Goal: Information Seeking & Learning: Learn about a topic

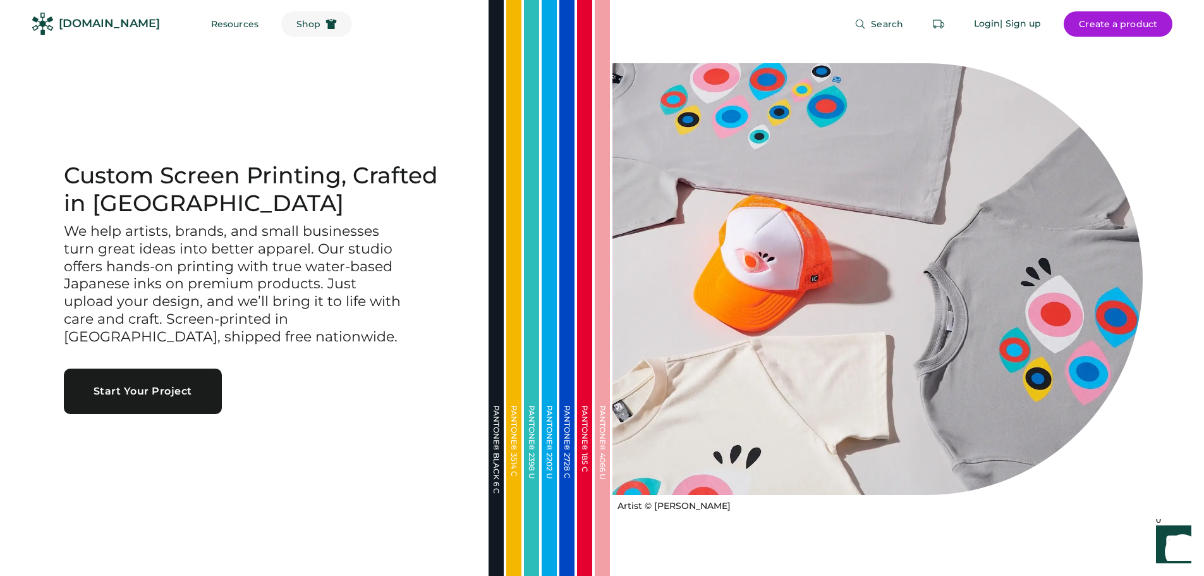
click at [297, 25] on span "Shop" at bounding box center [309, 24] width 24 height 9
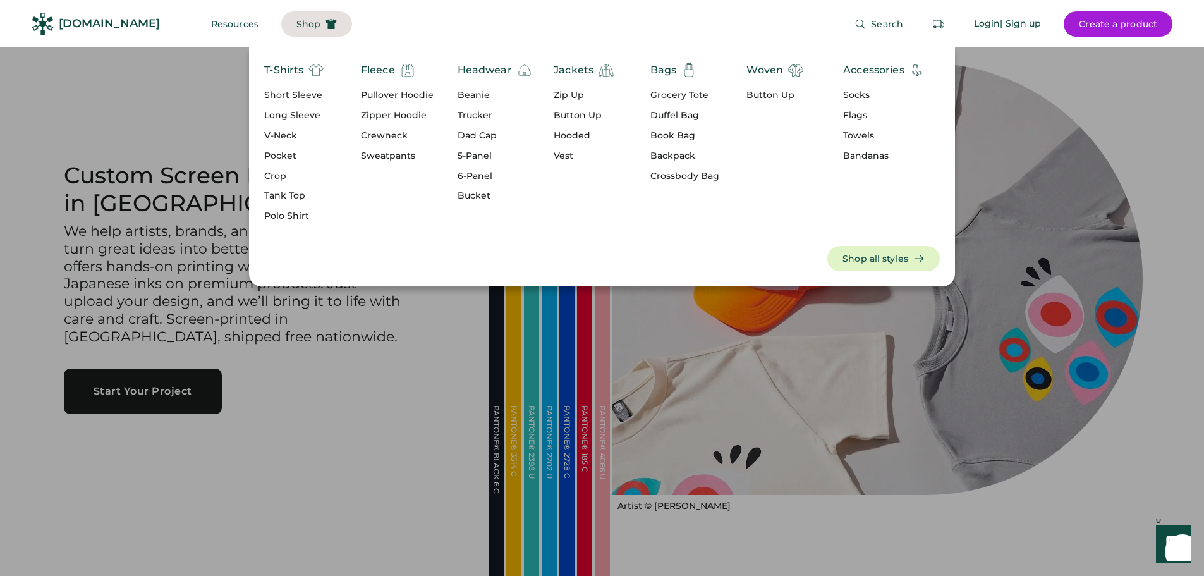
click at [387, 93] on div "Pullover Hoodie" at bounding box center [397, 95] width 73 height 13
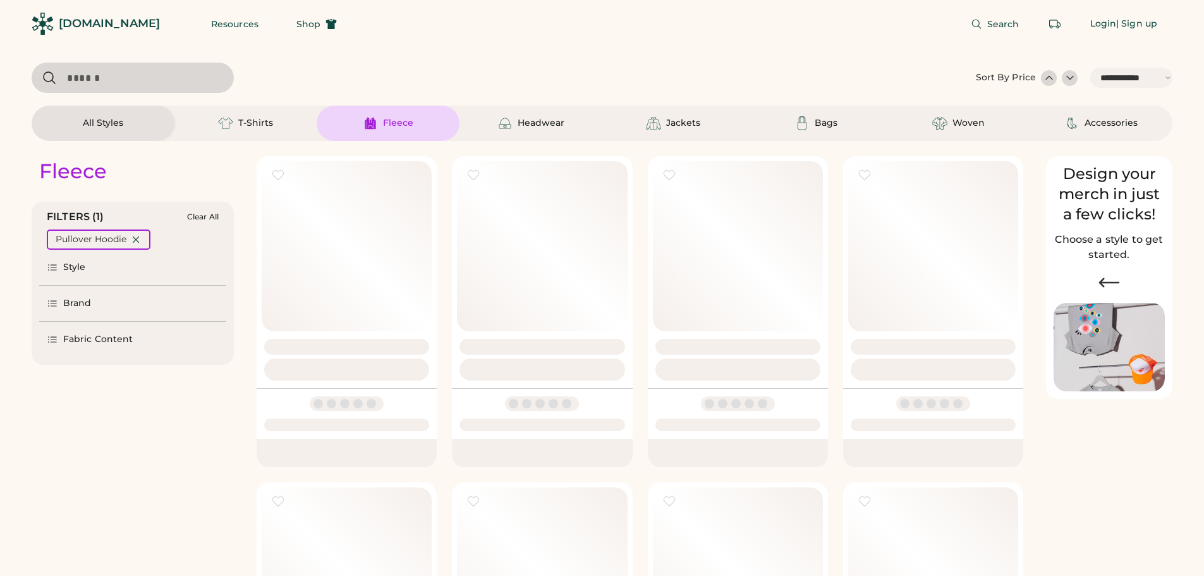
select select "*****"
select select "*"
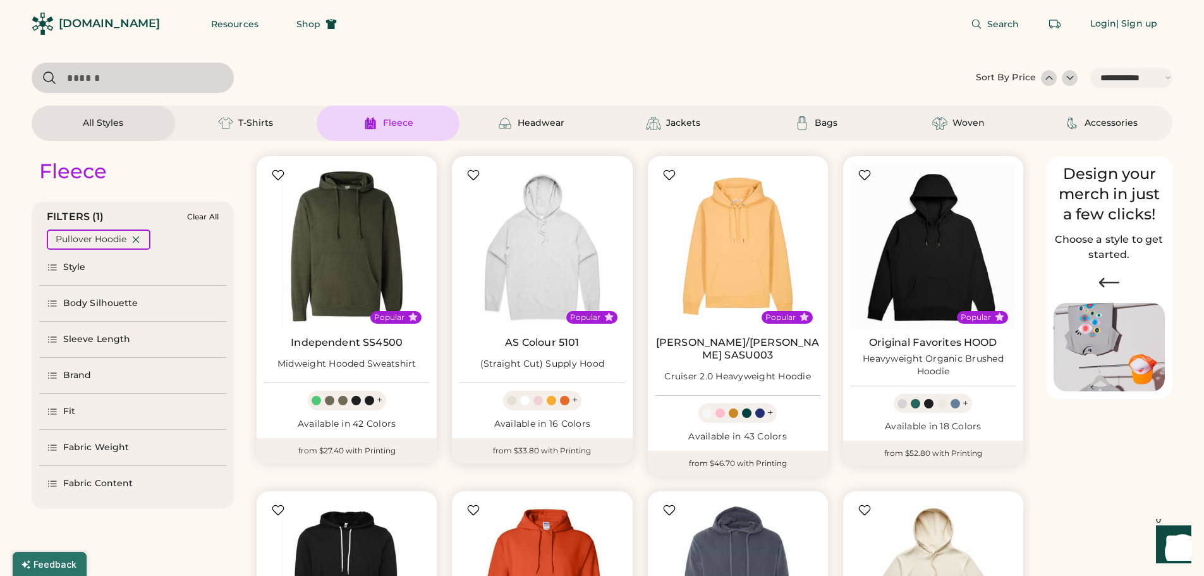
scroll to position [63, 0]
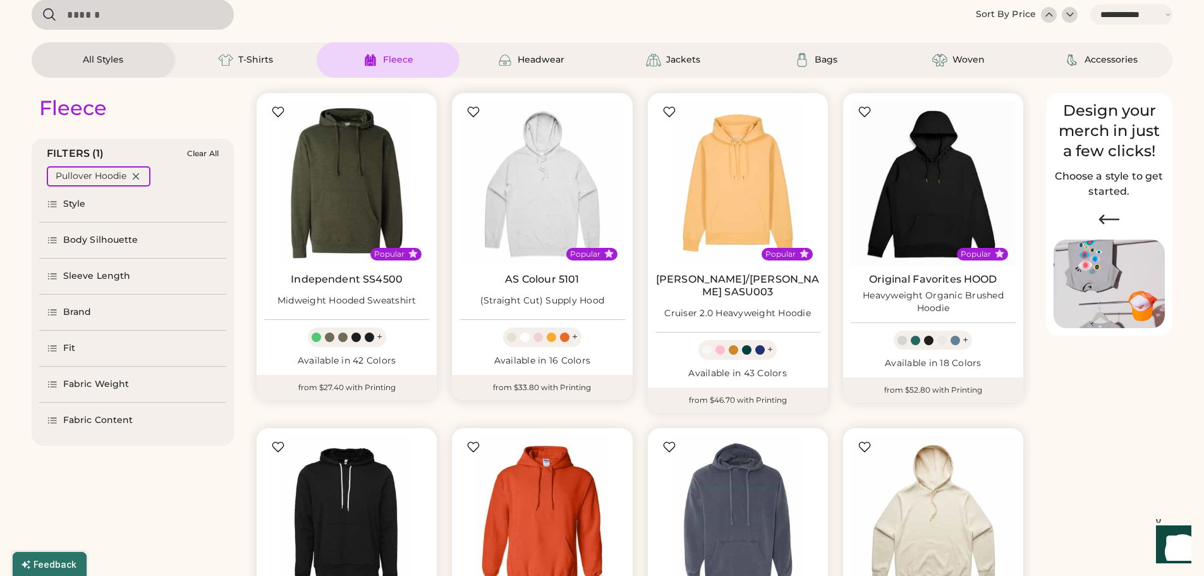
select select "*****"
select select "*"
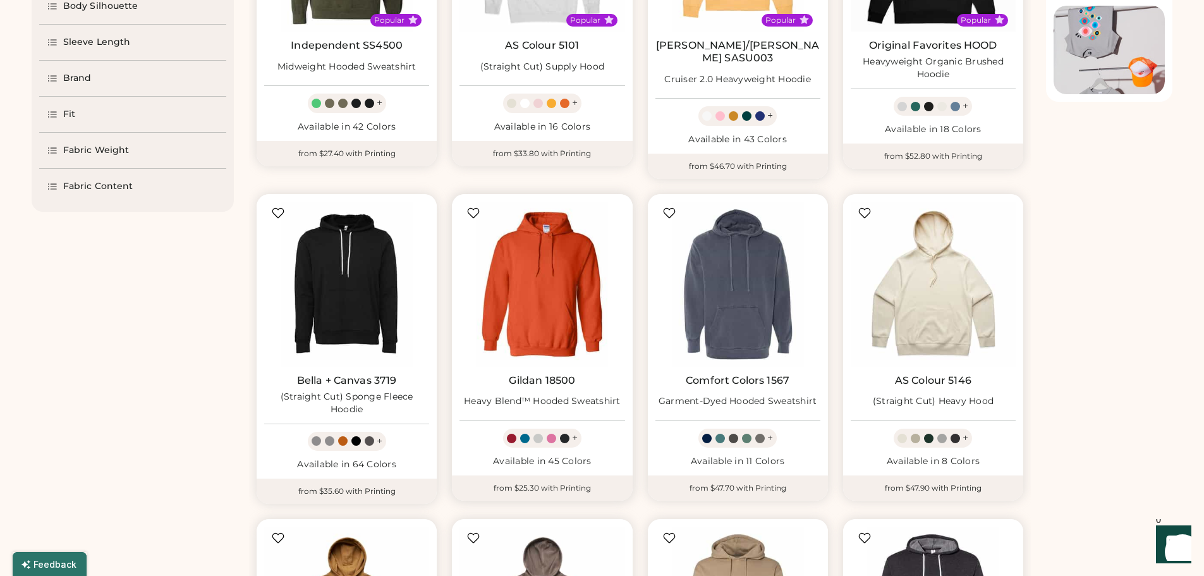
scroll to position [316, 0]
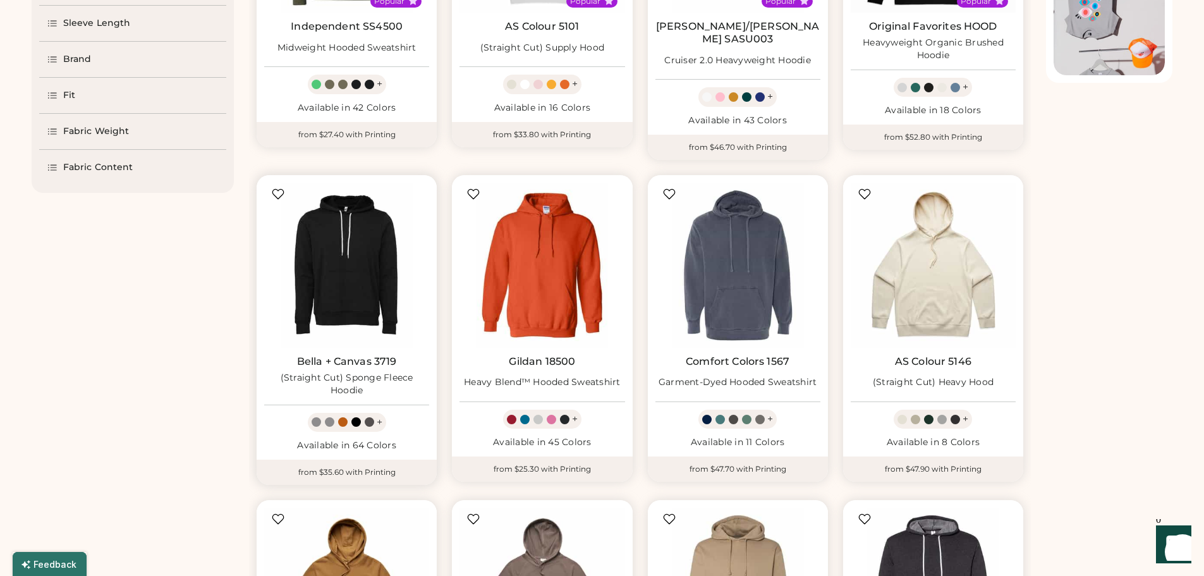
click at [379, 355] on link "Bella + Canvas 3719" at bounding box center [347, 361] width 100 height 13
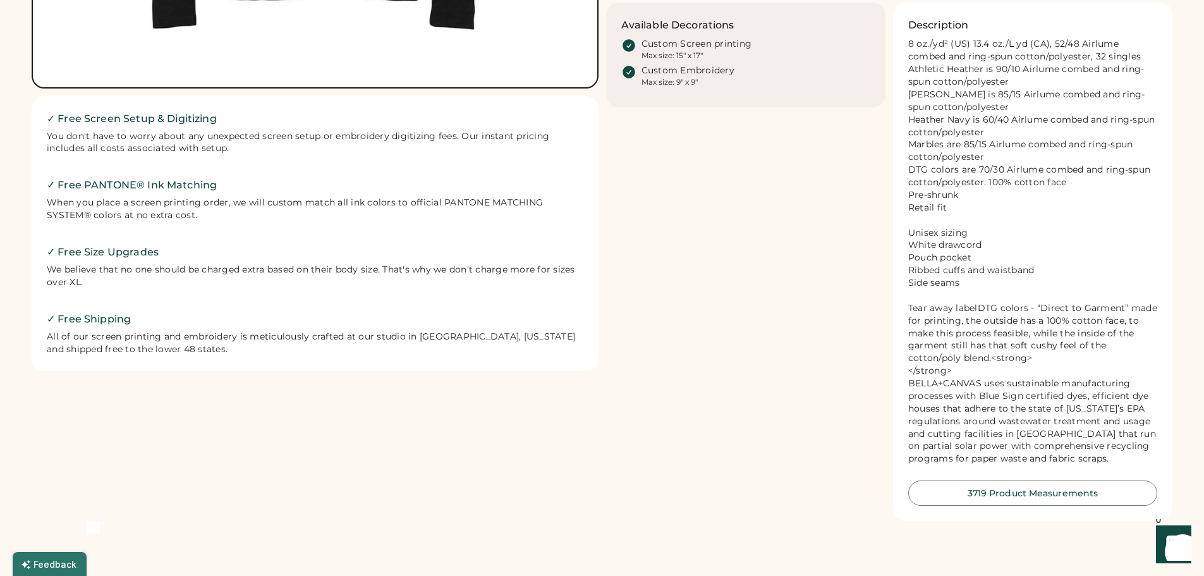
scroll to position [569, 0]
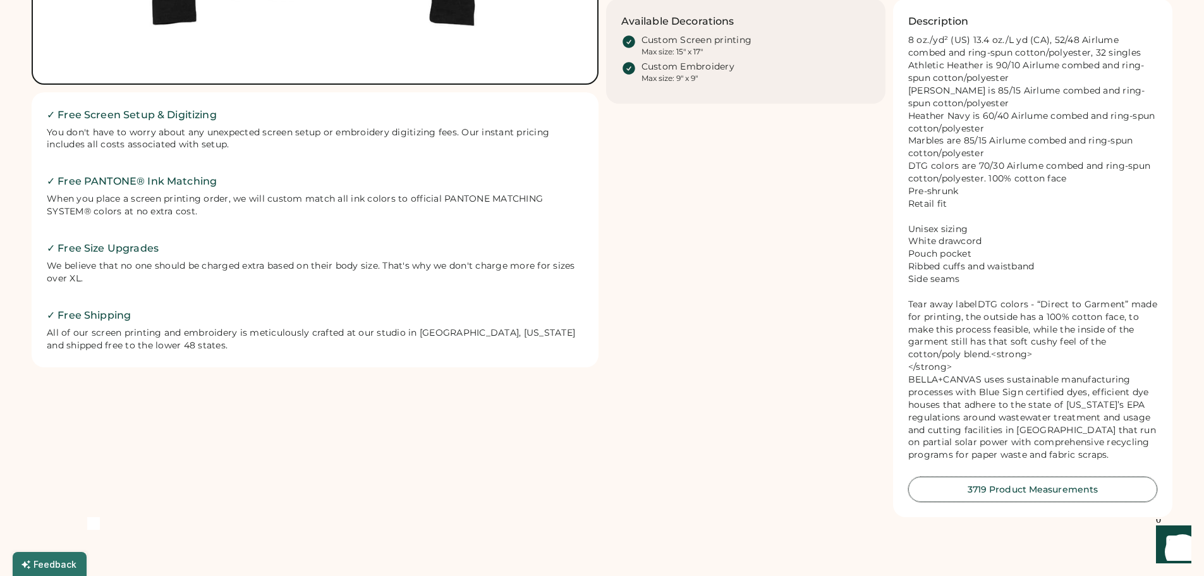
click at [1034, 502] on button "3719 Product Measurements" at bounding box center [1033, 489] width 249 height 25
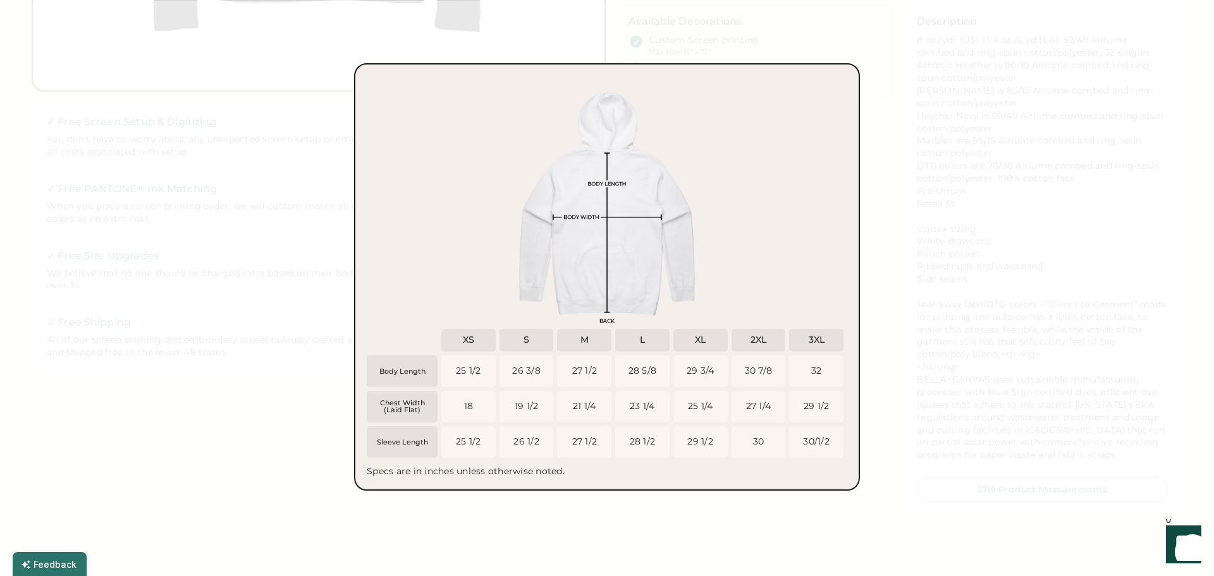
click at [941, 305] on div at bounding box center [607, 288] width 1214 height 576
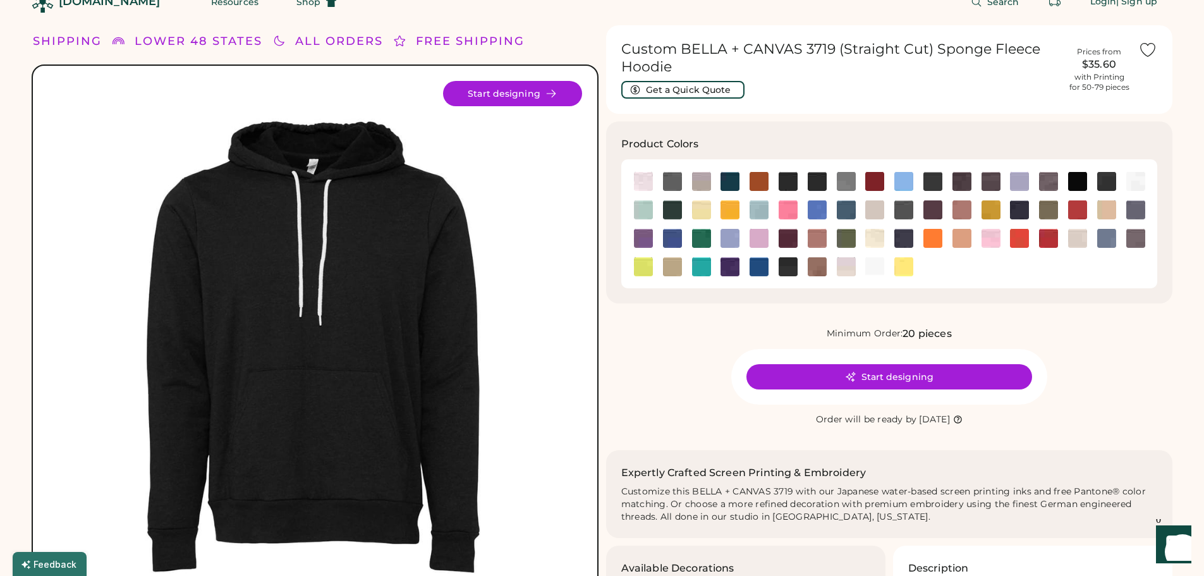
scroll to position [0, 0]
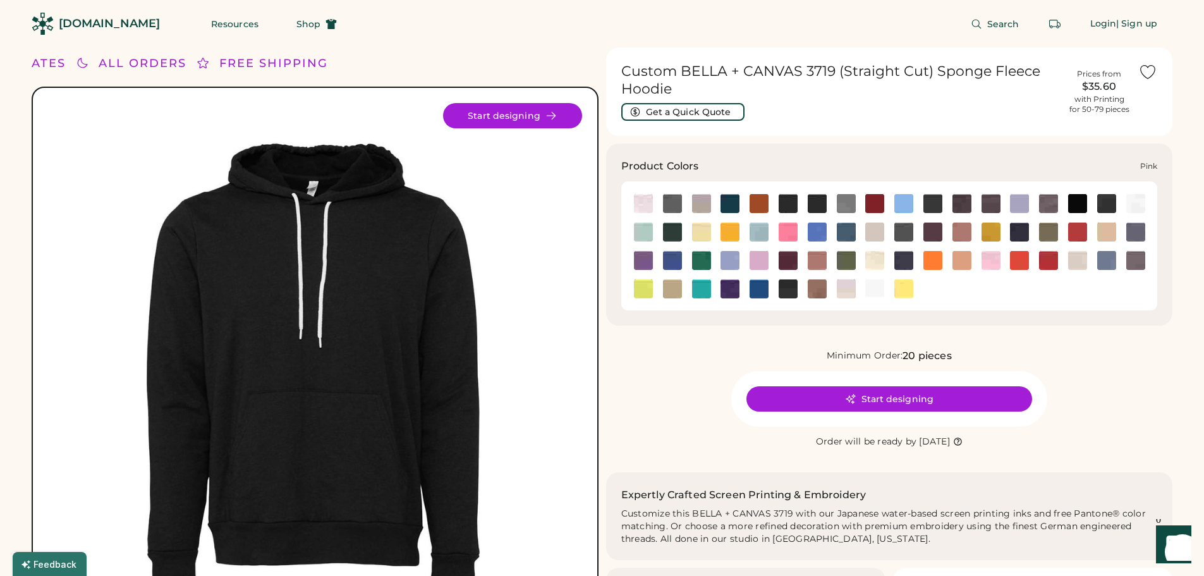
click at [988, 264] on img at bounding box center [991, 260] width 19 height 19
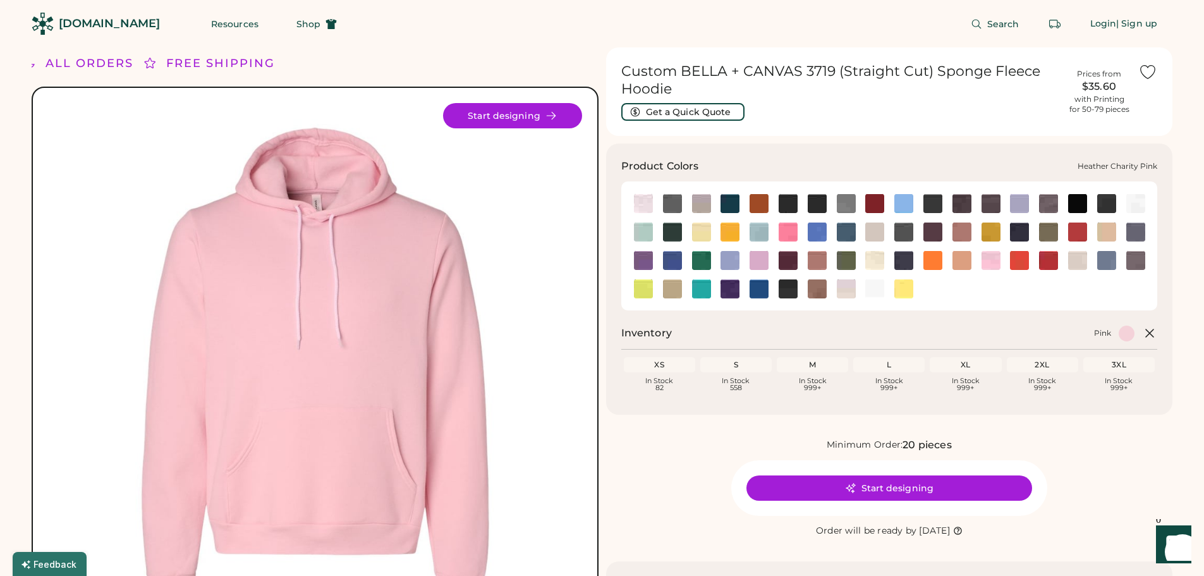
click at [789, 232] on img at bounding box center [788, 232] width 19 height 19
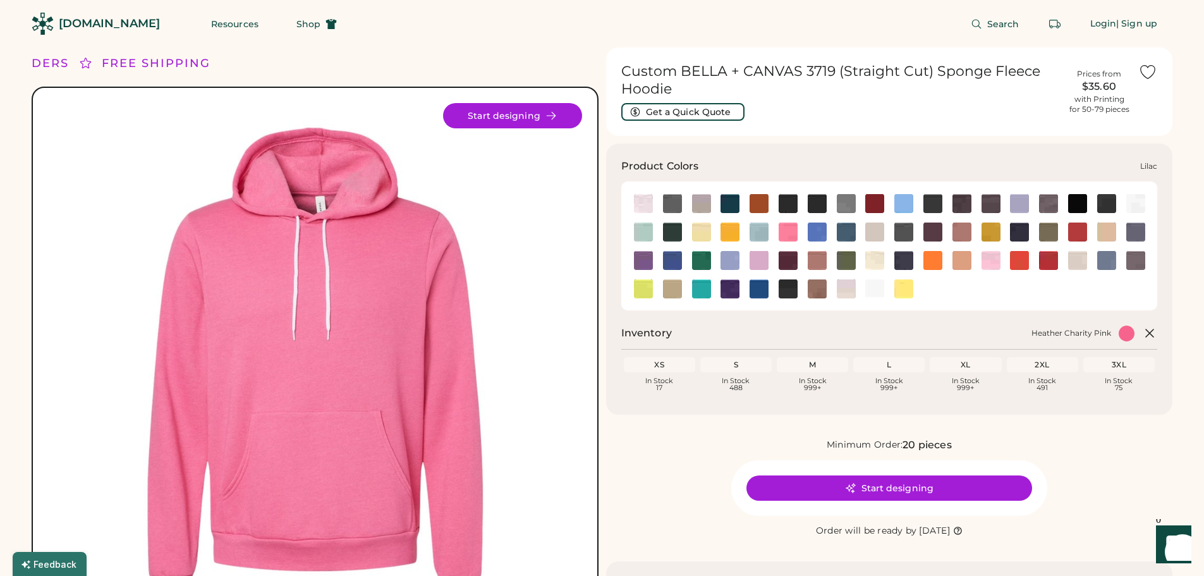
click at [761, 259] on img at bounding box center [759, 260] width 19 height 19
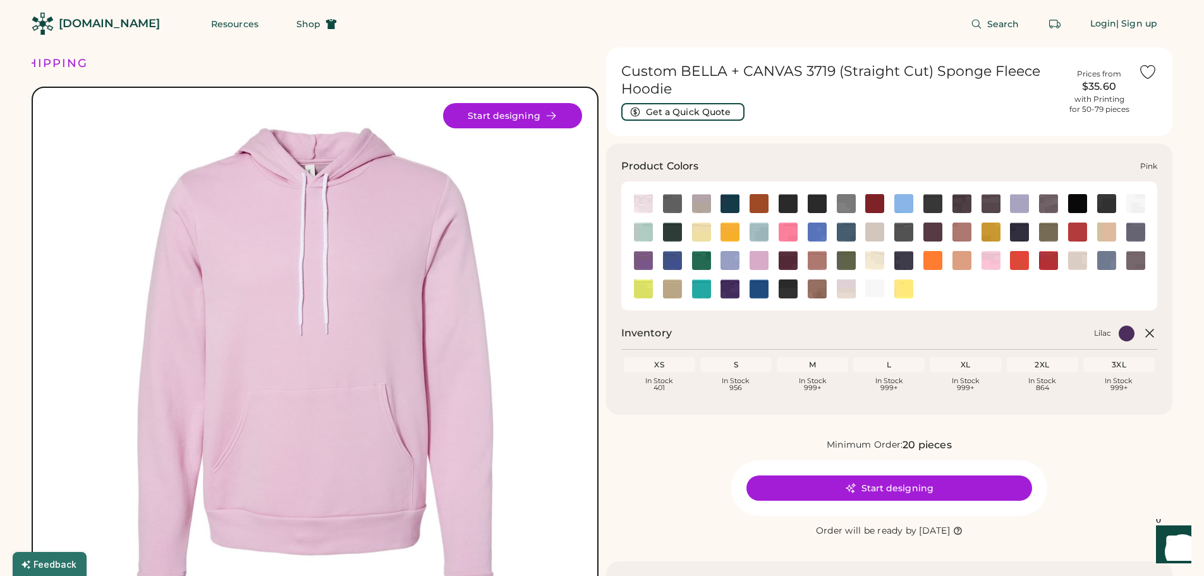
click at [992, 261] on img at bounding box center [991, 260] width 19 height 19
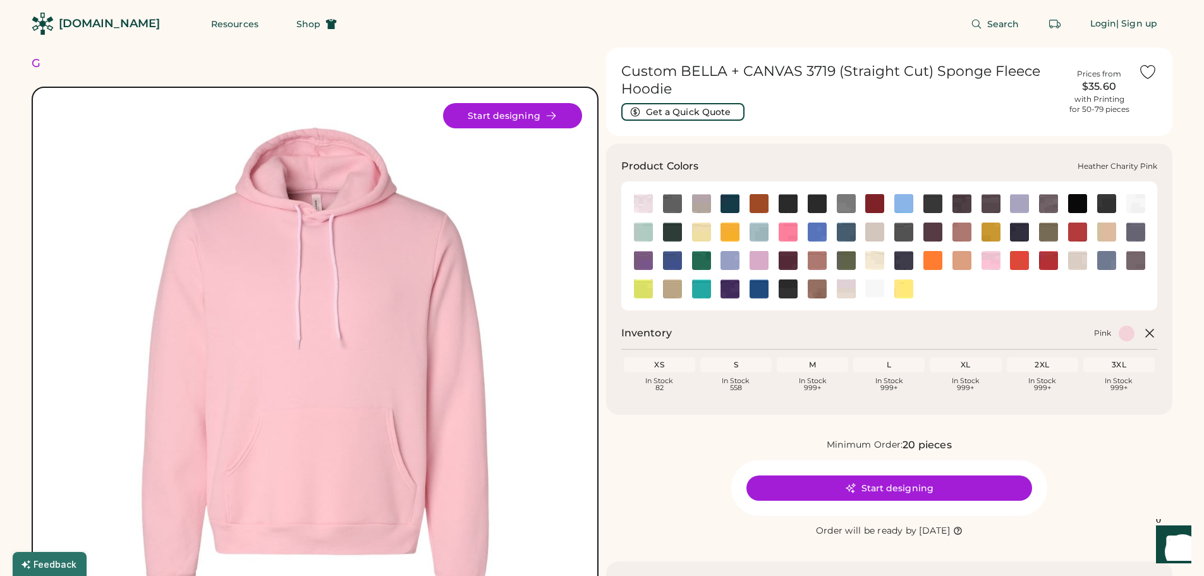
click at [793, 238] on img at bounding box center [788, 232] width 19 height 19
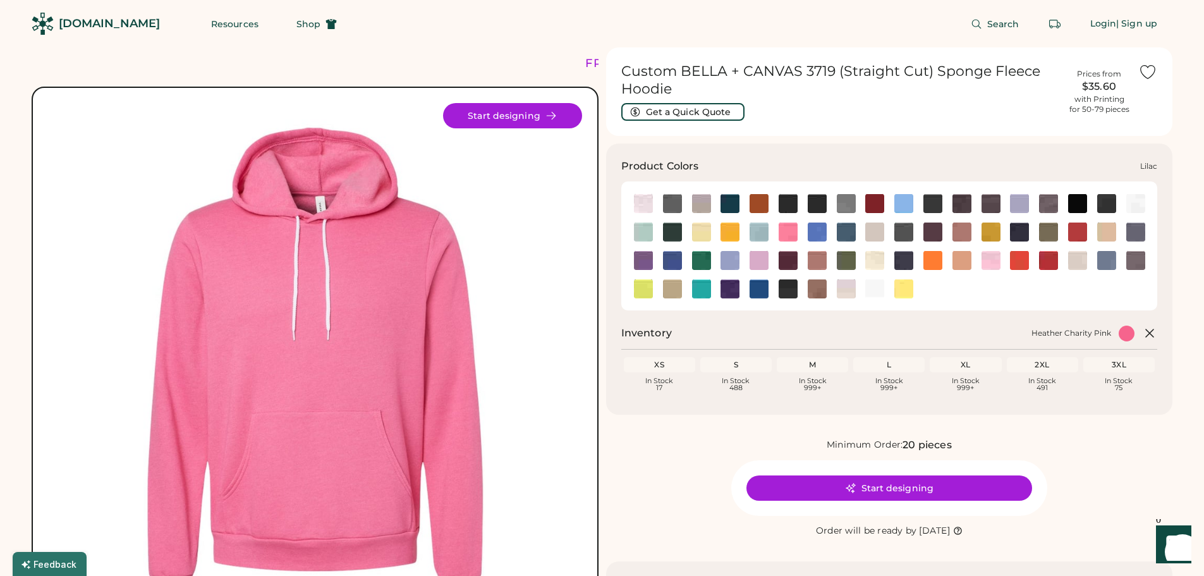
click at [763, 257] on img at bounding box center [759, 260] width 19 height 19
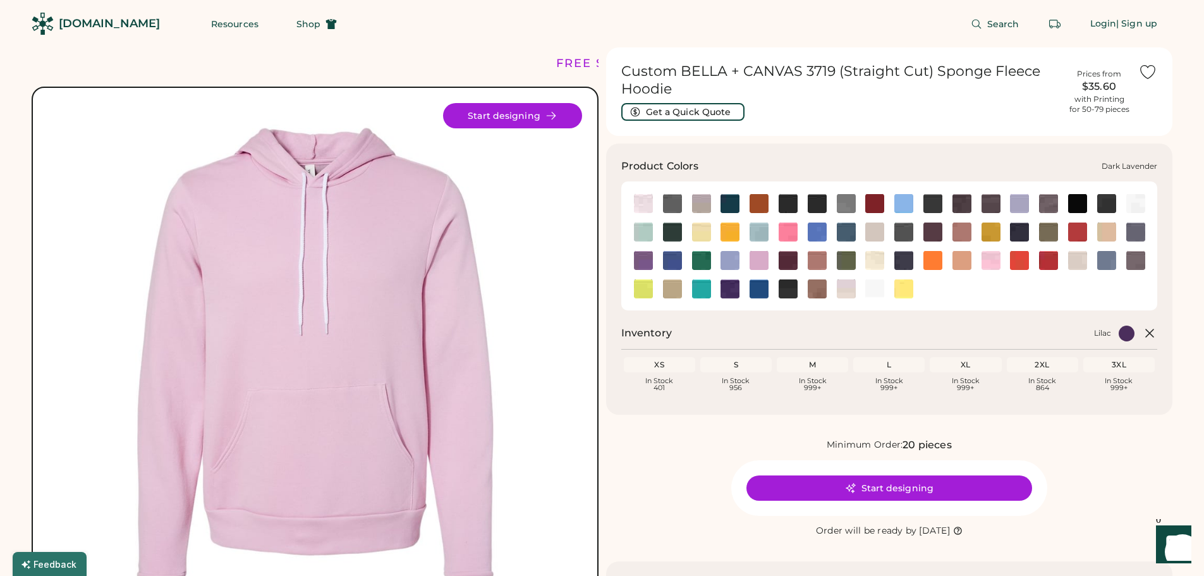
click at [1019, 198] on img at bounding box center [1019, 203] width 19 height 19
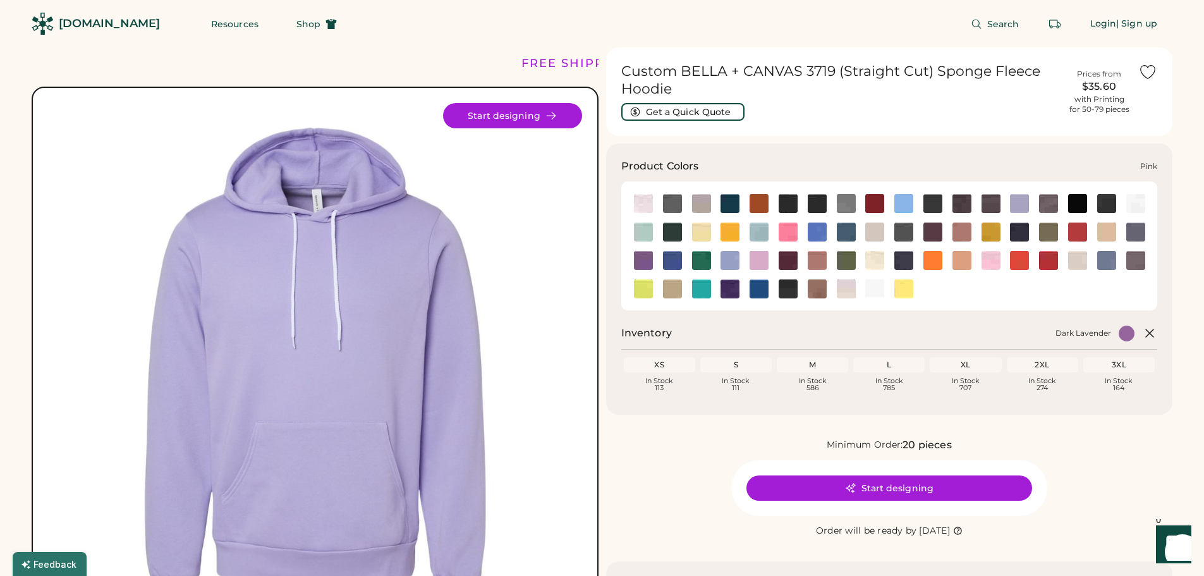
click at [993, 257] on img at bounding box center [991, 260] width 19 height 19
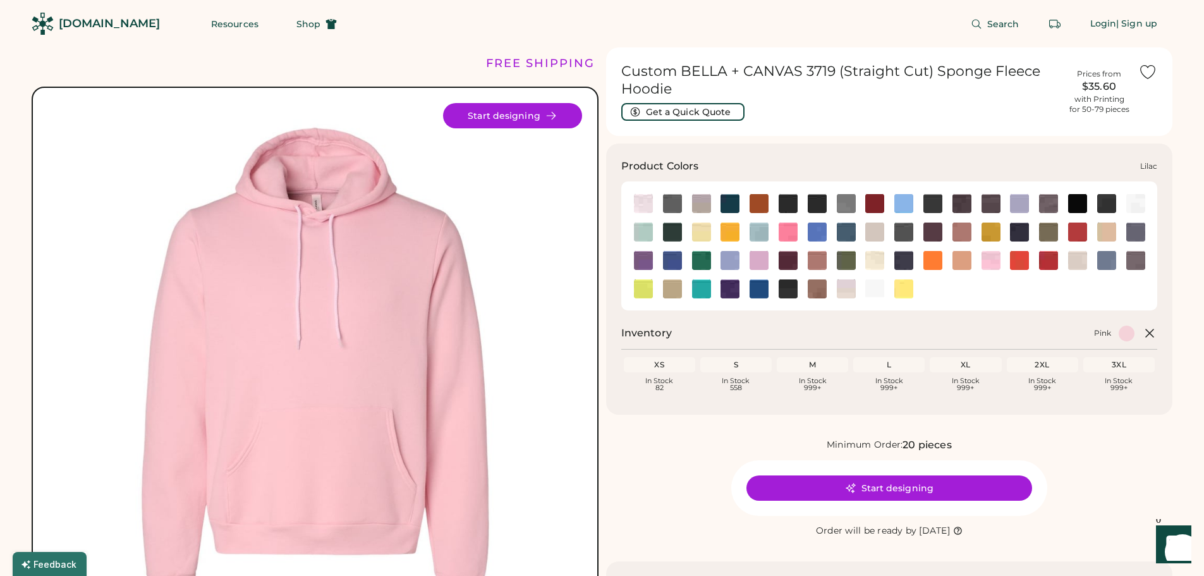
click at [760, 254] on img at bounding box center [759, 260] width 19 height 19
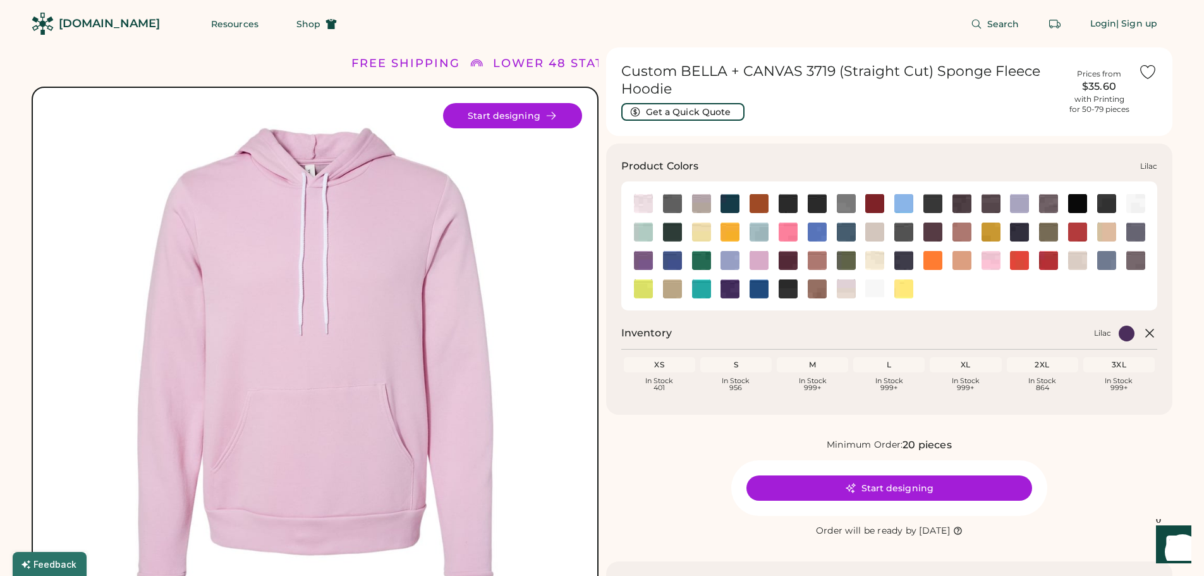
click at [762, 264] on img at bounding box center [759, 260] width 19 height 19
click at [793, 229] on img at bounding box center [788, 232] width 19 height 19
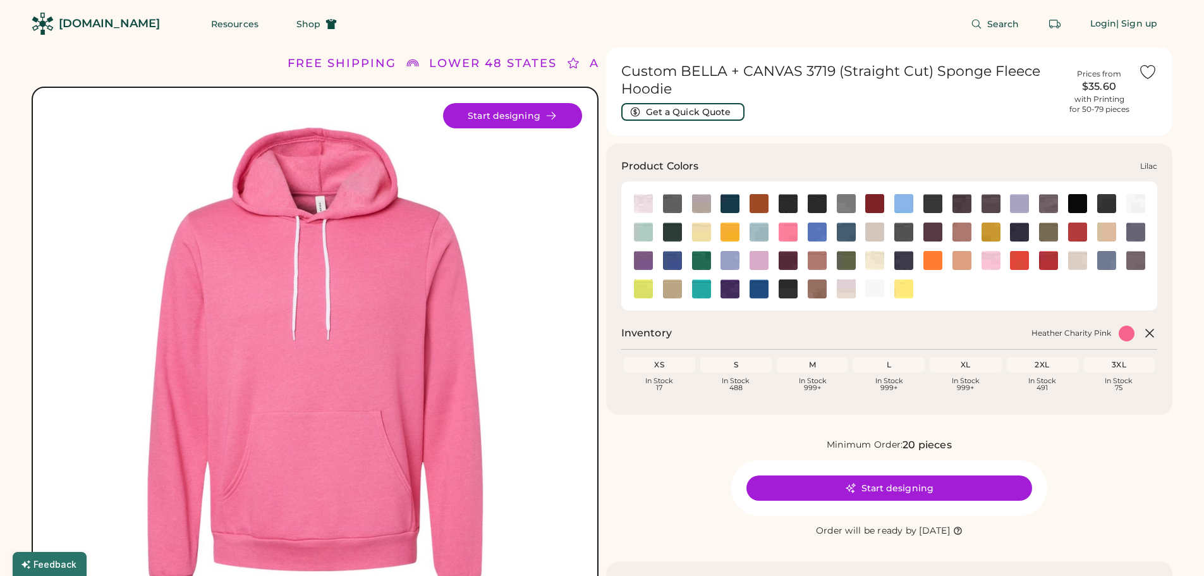
click at [761, 259] on img at bounding box center [759, 260] width 19 height 19
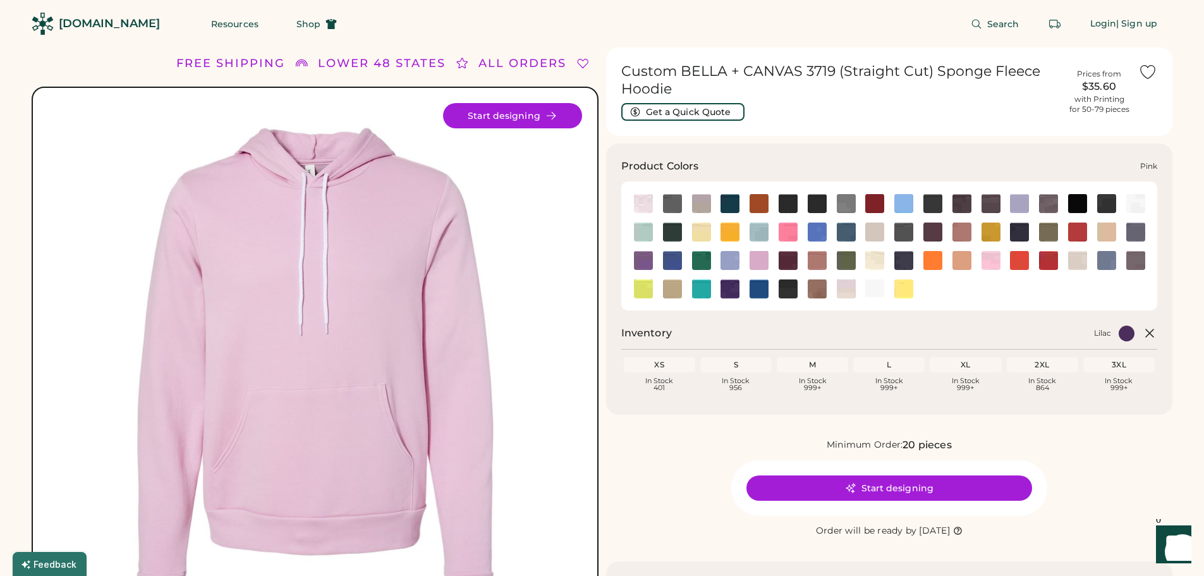
click at [994, 258] on img at bounding box center [991, 260] width 19 height 19
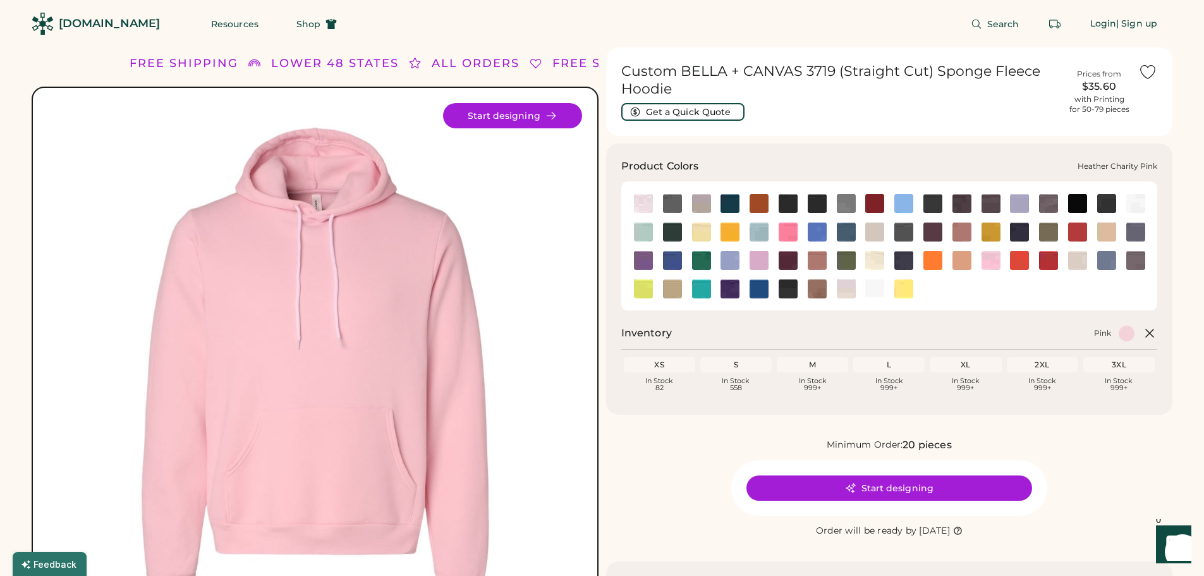
click at [800, 231] on div at bounding box center [788, 231] width 29 height 19
click at [796, 231] on img at bounding box center [788, 232] width 19 height 19
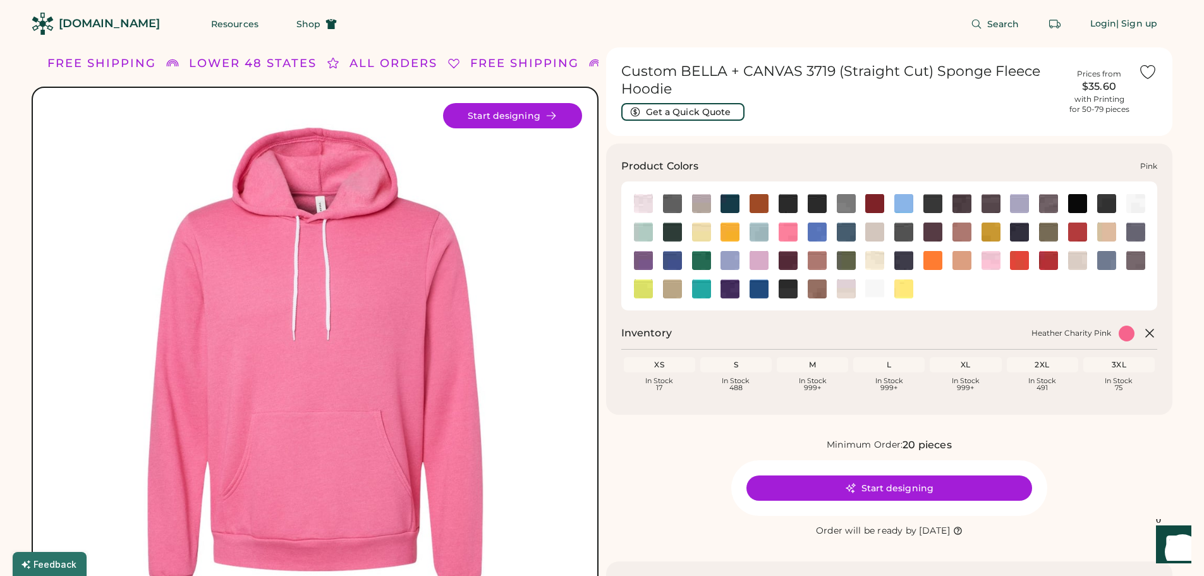
click at [987, 259] on img at bounding box center [991, 260] width 19 height 19
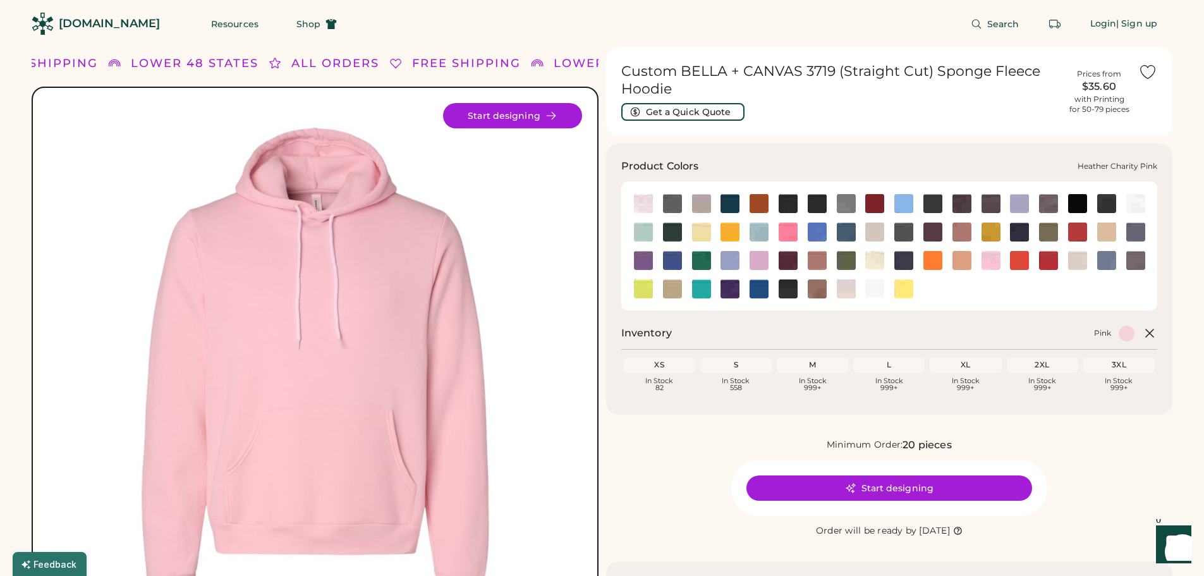
click at [786, 230] on img at bounding box center [788, 232] width 19 height 19
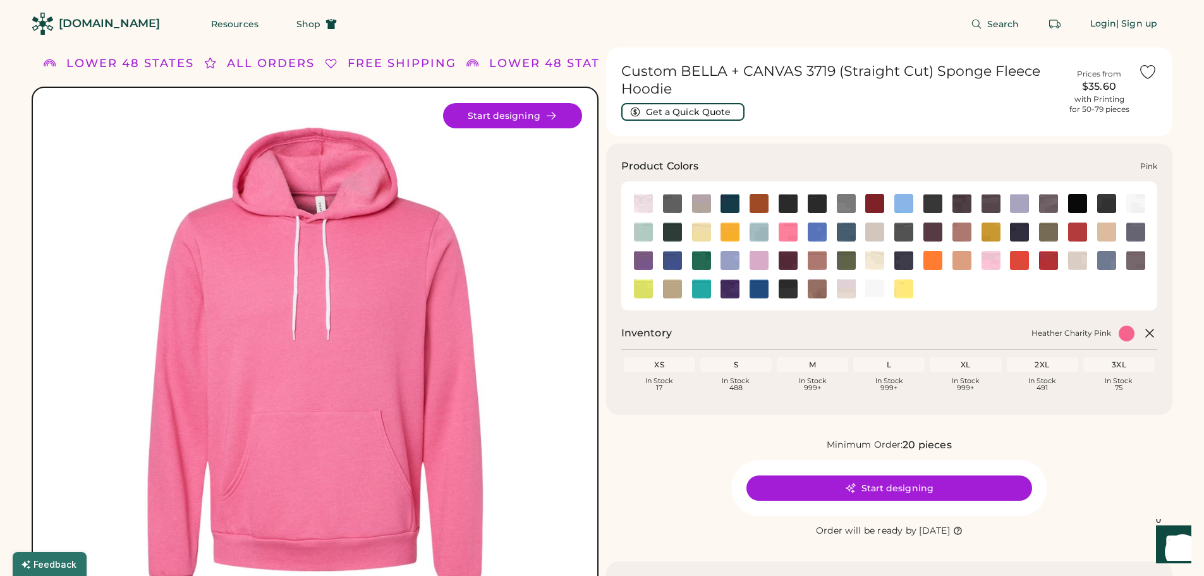
click at [988, 264] on img at bounding box center [991, 260] width 19 height 19
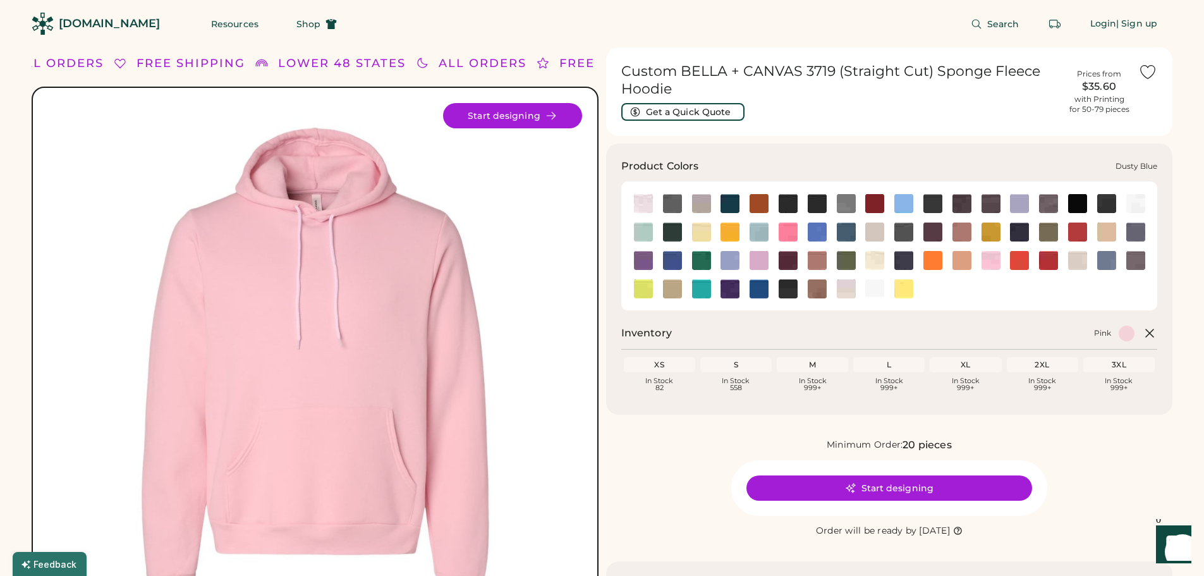
click at [642, 223] on img at bounding box center [643, 232] width 19 height 19
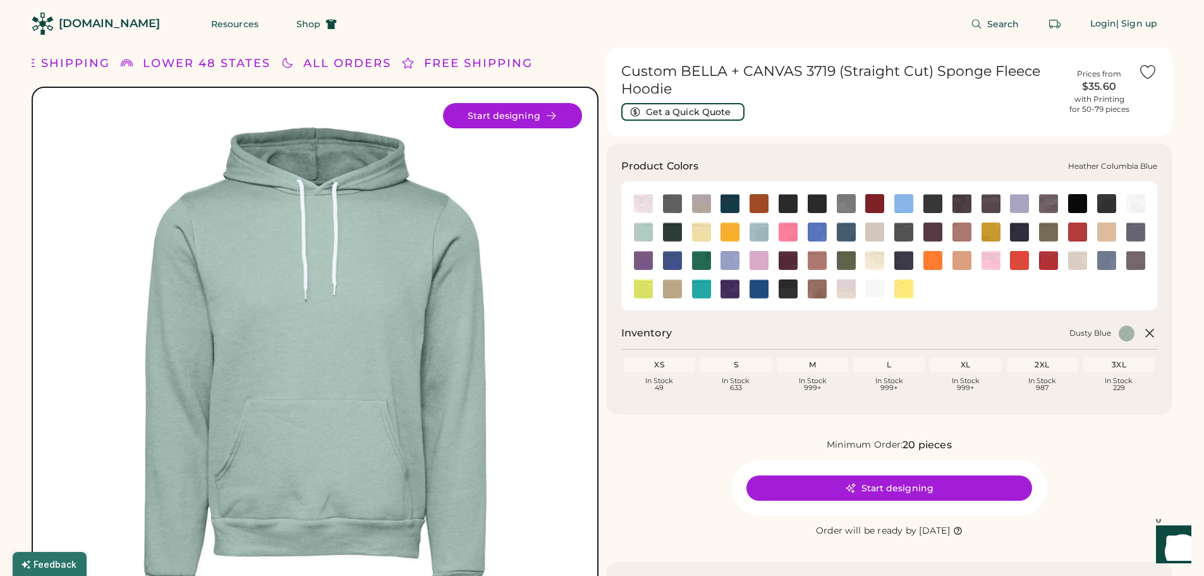
click at [816, 233] on img at bounding box center [817, 232] width 19 height 19
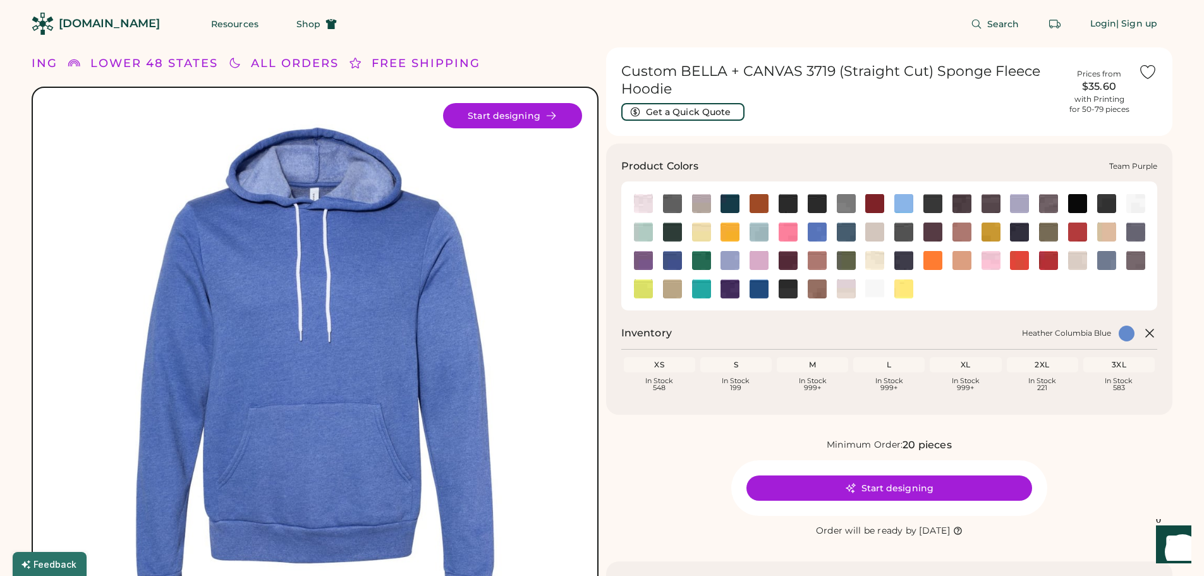
click at [730, 286] on img at bounding box center [730, 288] width 19 height 19
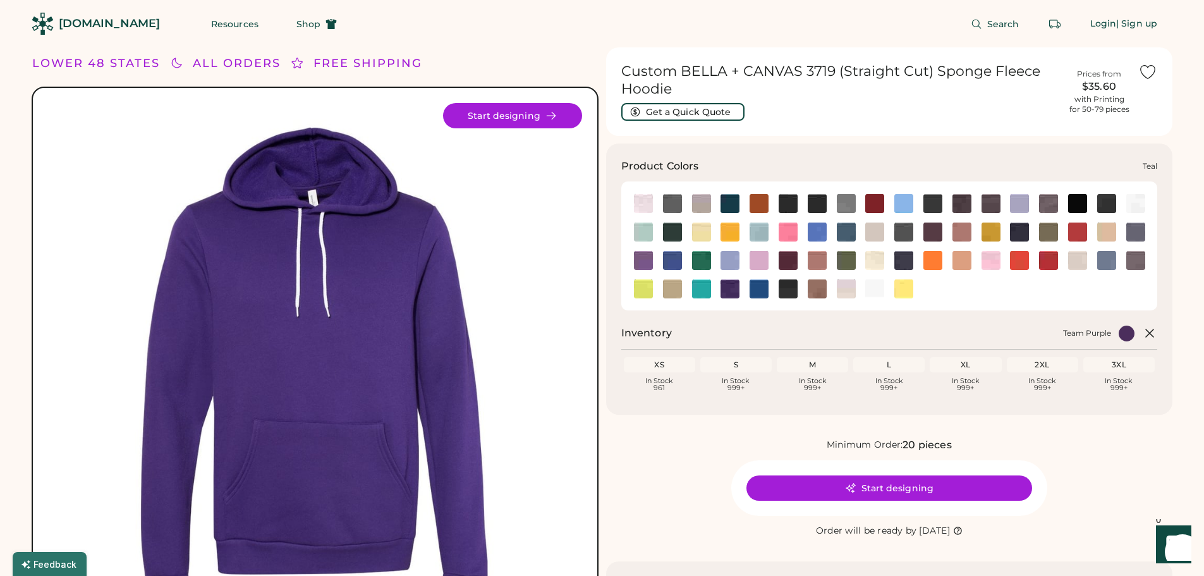
click at [708, 290] on img at bounding box center [701, 288] width 19 height 19
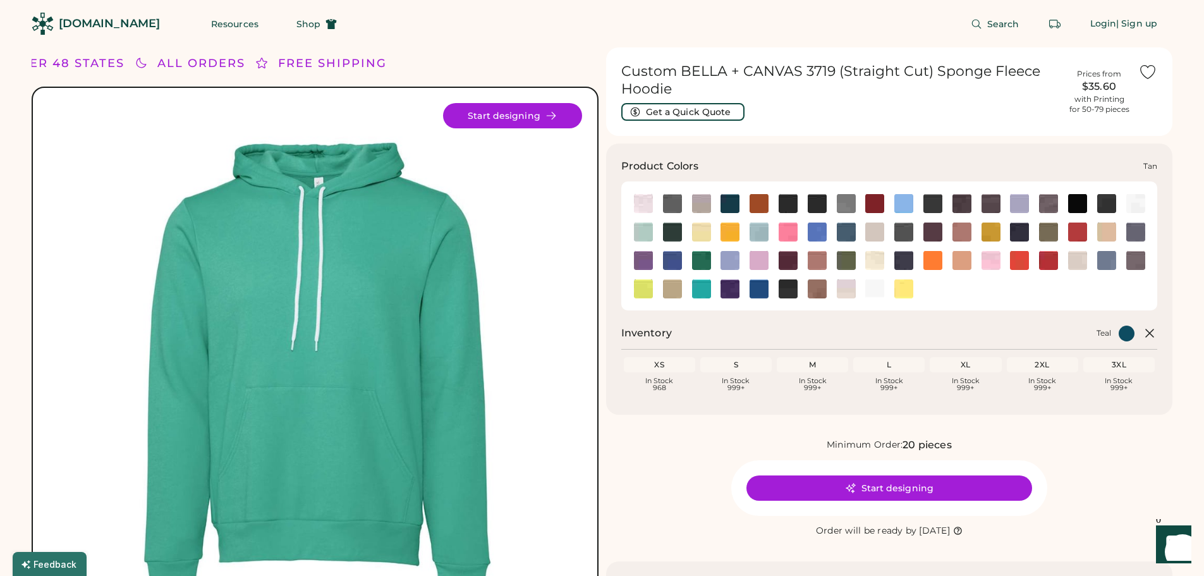
click at [667, 290] on img at bounding box center [672, 288] width 19 height 19
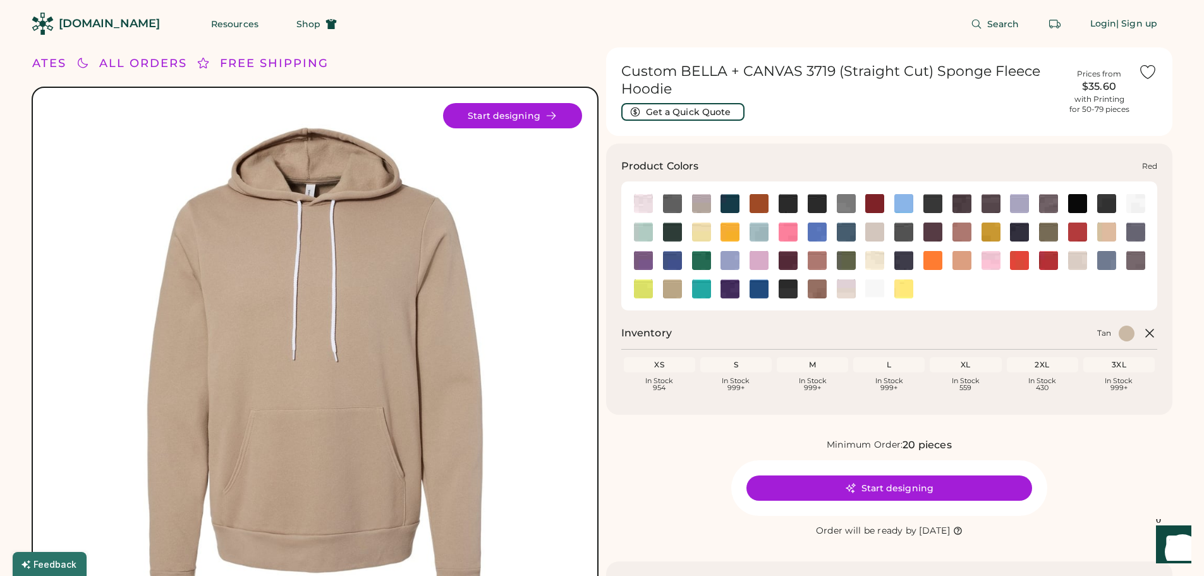
click at [1043, 255] on img at bounding box center [1048, 260] width 19 height 19
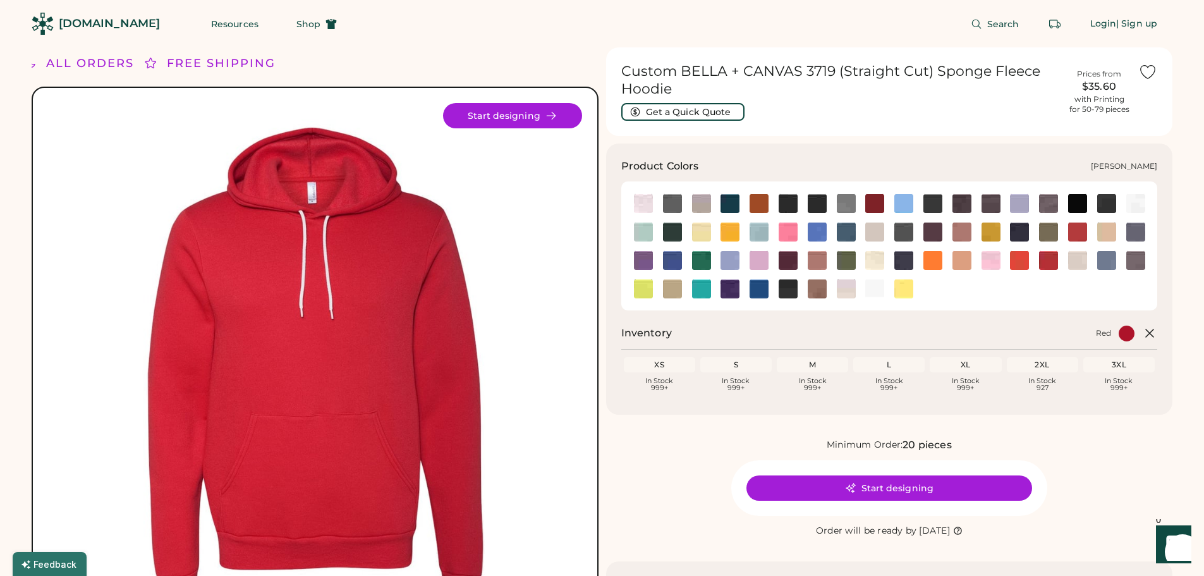
click at [1051, 235] on img at bounding box center [1048, 232] width 19 height 19
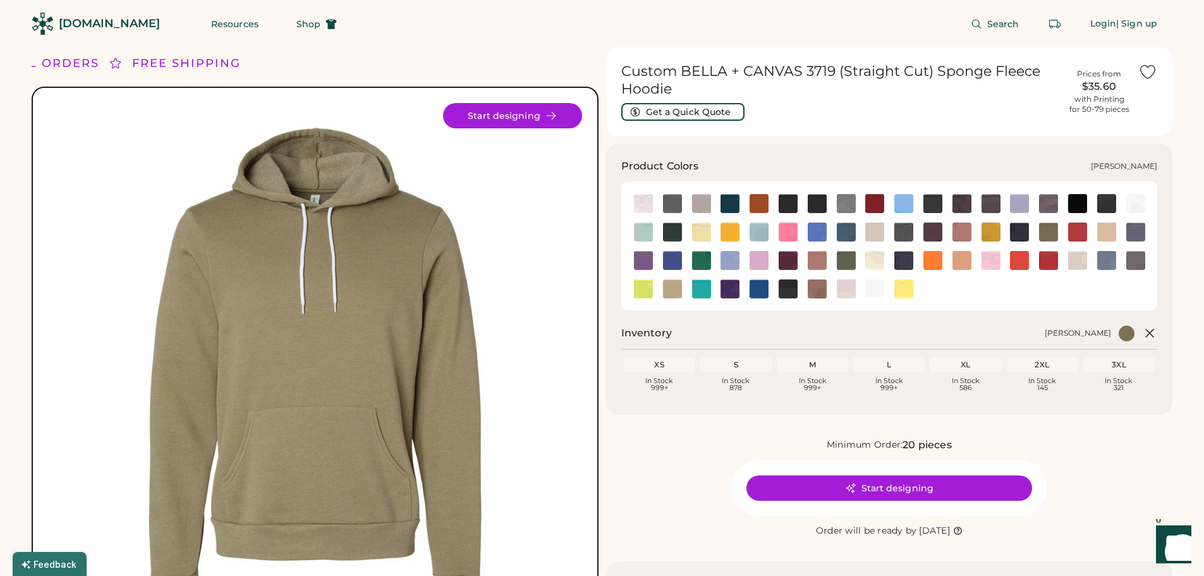
click at [1020, 233] on img at bounding box center [1019, 232] width 19 height 19
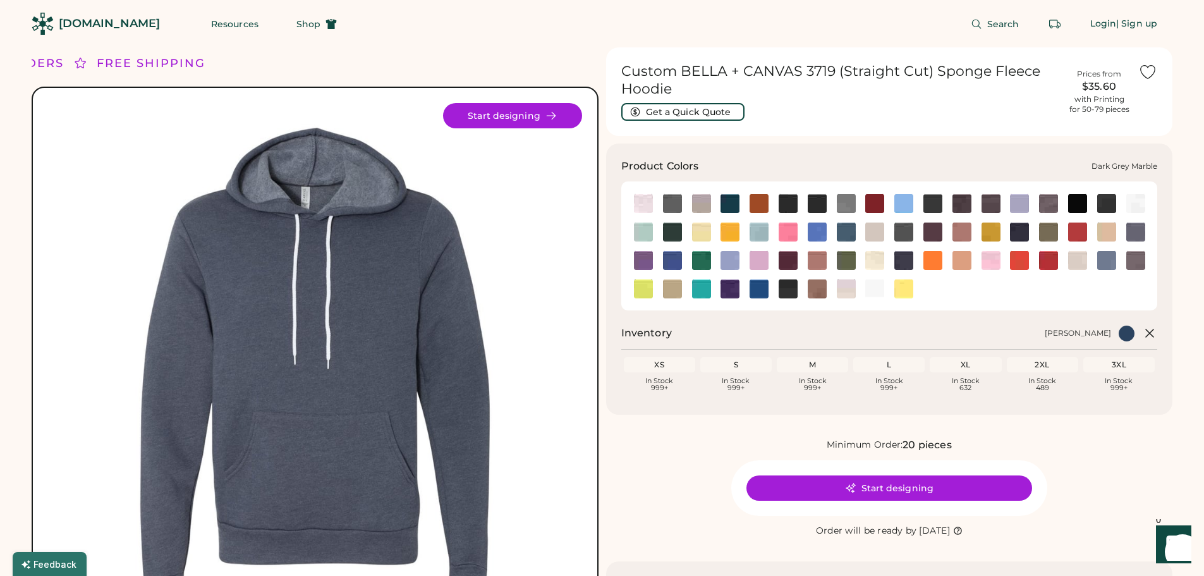
click at [1003, 198] on div at bounding box center [990, 202] width 29 height 19
click at [996, 200] on img at bounding box center [991, 203] width 19 height 19
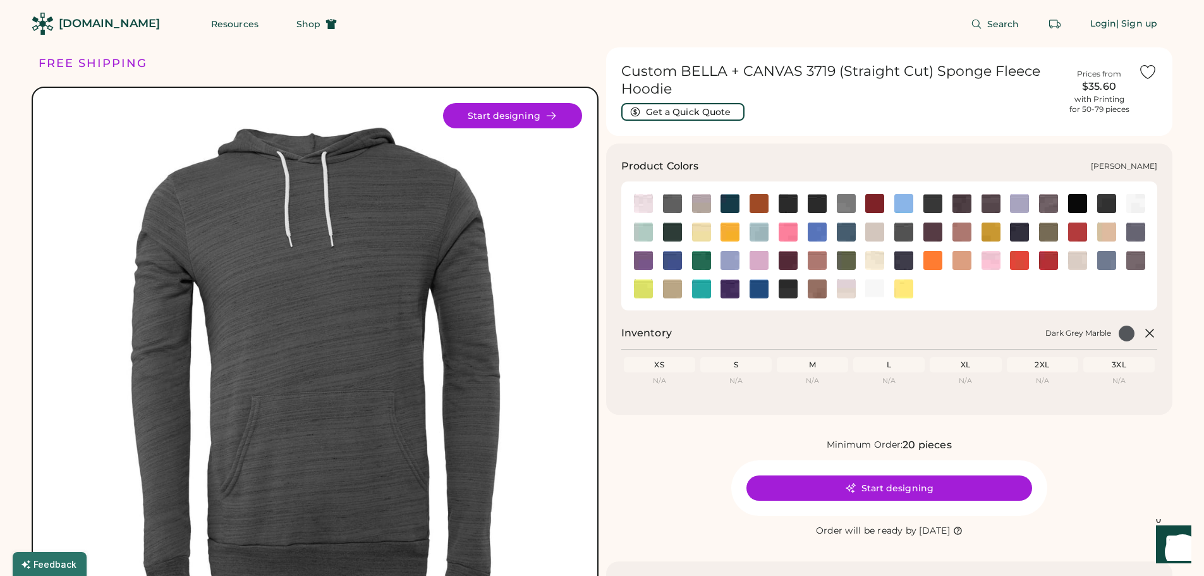
click at [1105, 238] on img at bounding box center [1107, 232] width 19 height 19
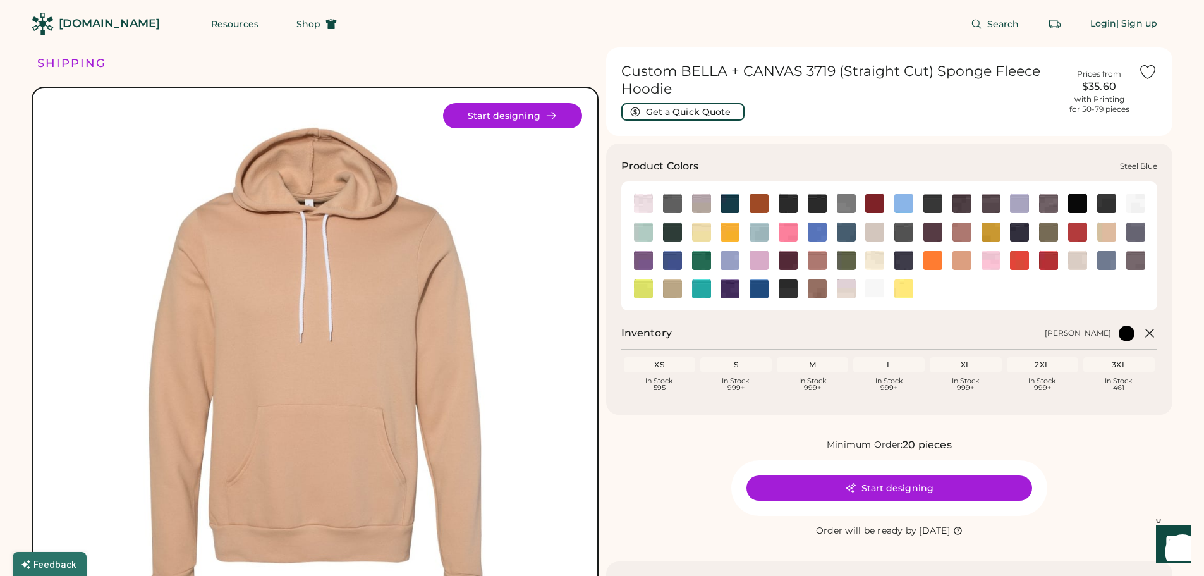
click at [1108, 257] on img at bounding box center [1107, 260] width 19 height 19
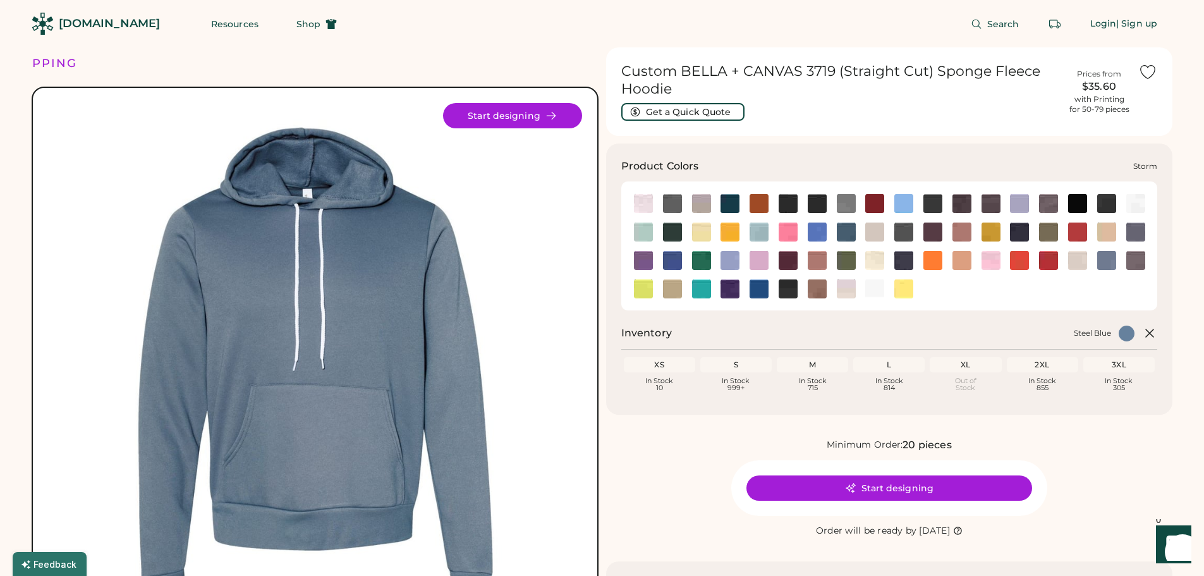
click at [1134, 259] on img at bounding box center [1136, 260] width 19 height 19
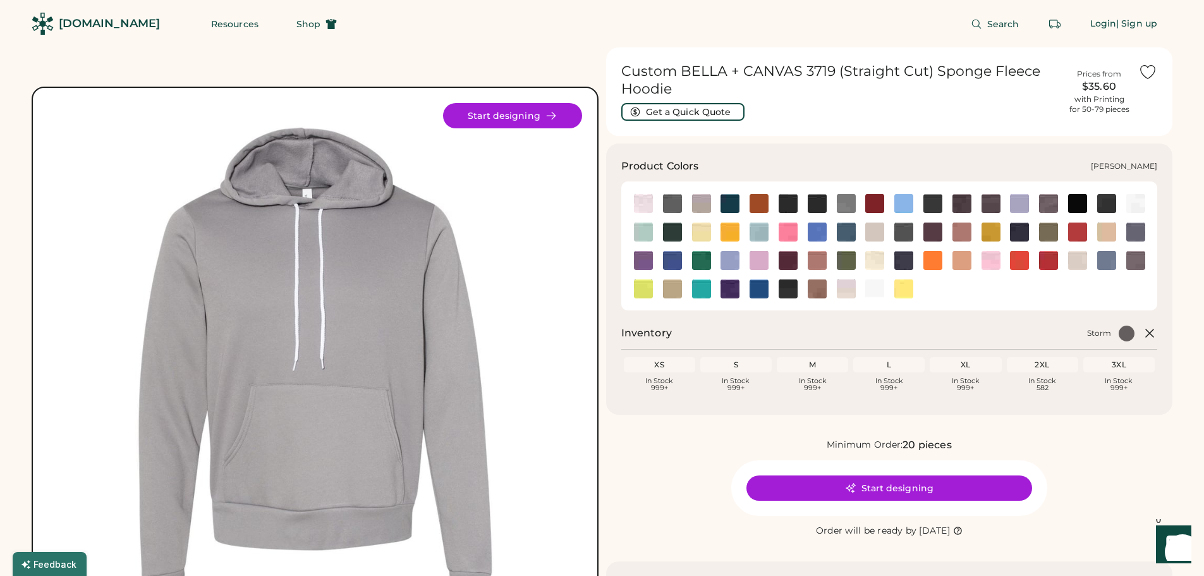
click at [1137, 235] on img at bounding box center [1136, 232] width 19 height 19
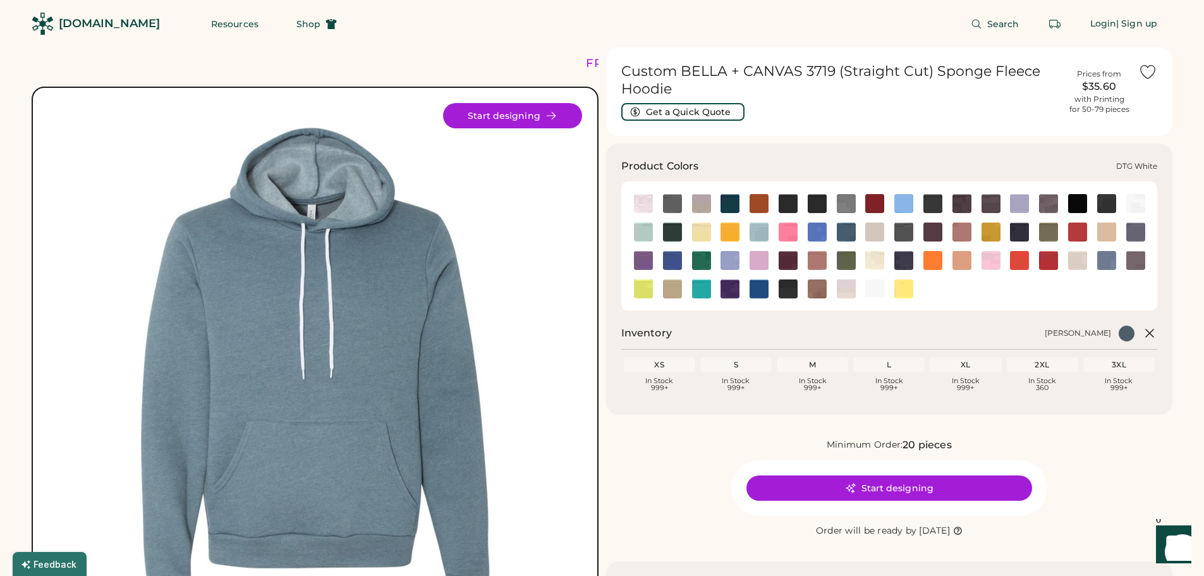
click at [1141, 205] on img at bounding box center [1136, 203] width 19 height 19
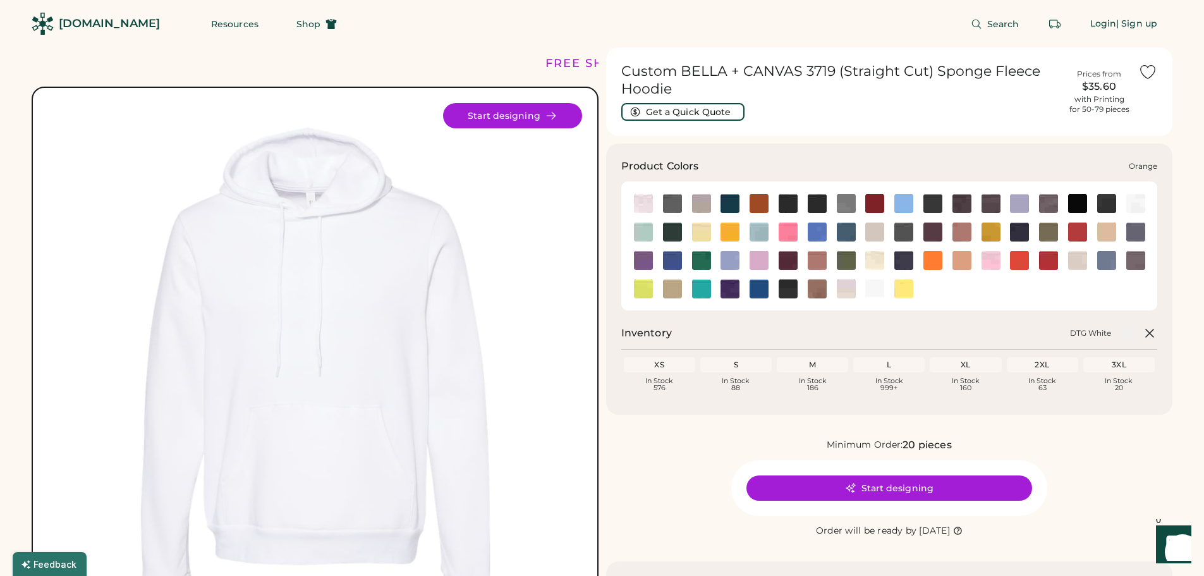
click at [941, 256] on img at bounding box center [933, 260] width 19 height 19
